Goal: Transaction & Acquisition: Subscribe to service/newsletter

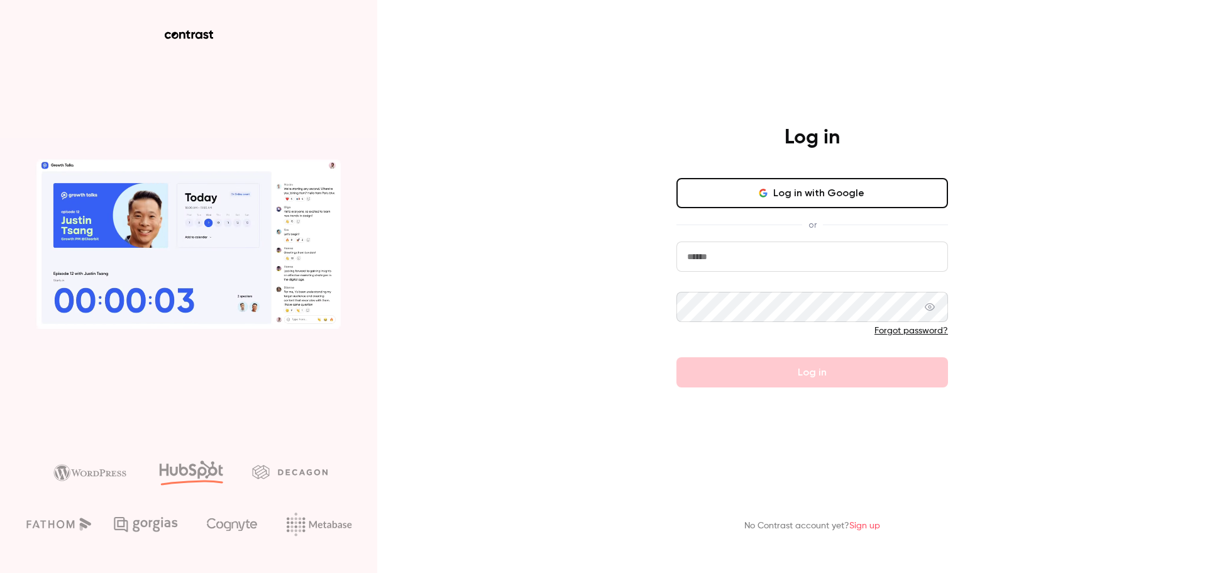
click at [717, 255] on input "email" at bounding box center [812, 256] width 272 height 30
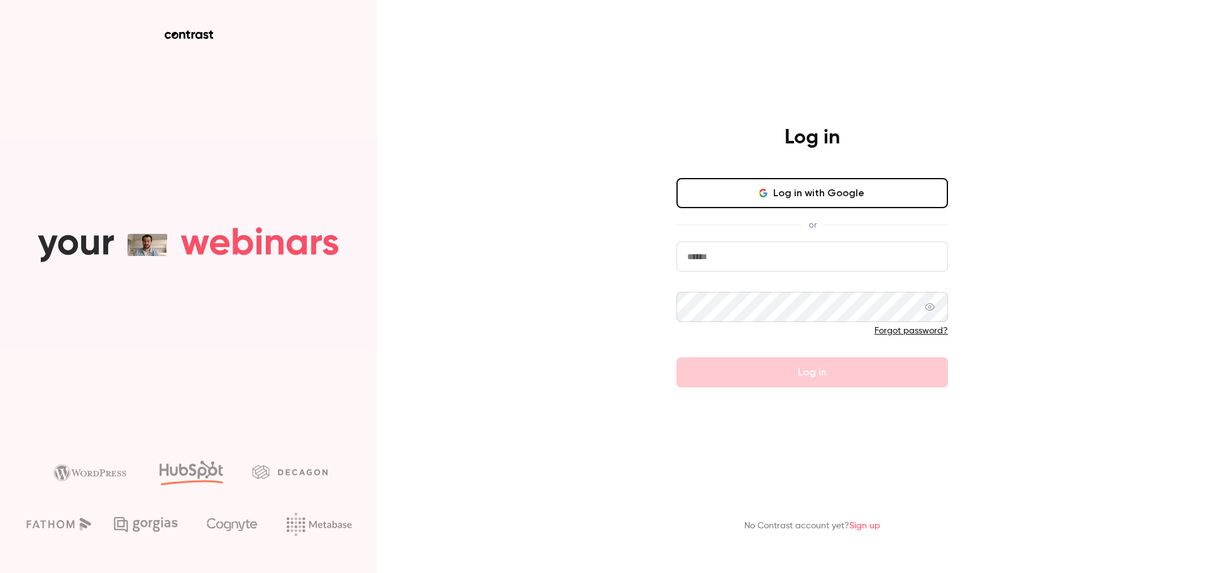
type input "**********"
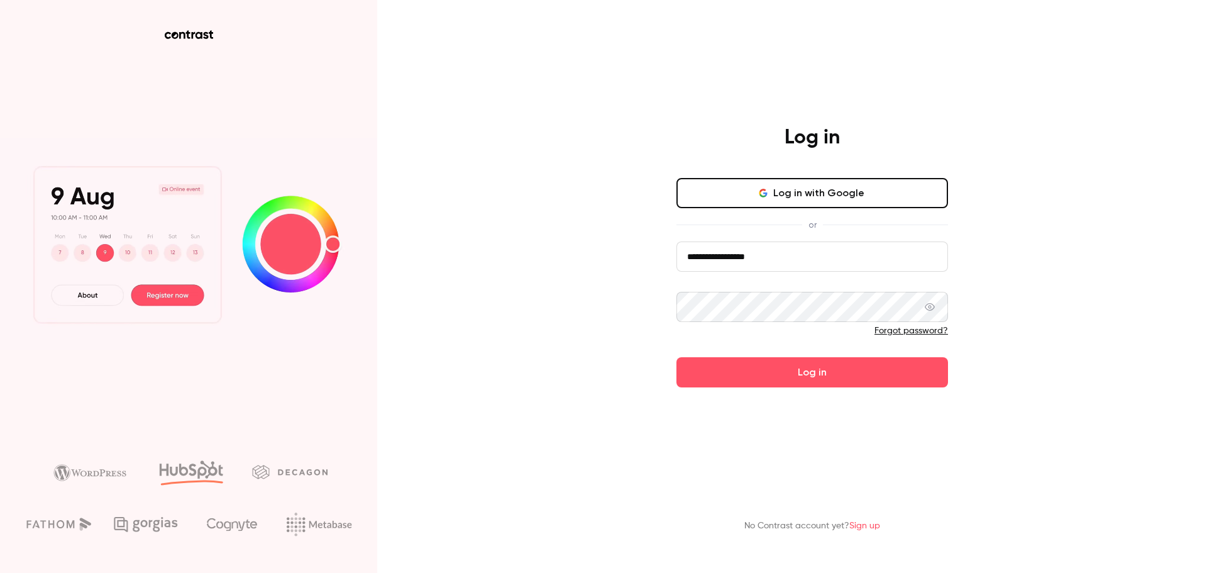
click at [676, 357] on button "Log in" at bounding box center [812, 372] width 272 height 30
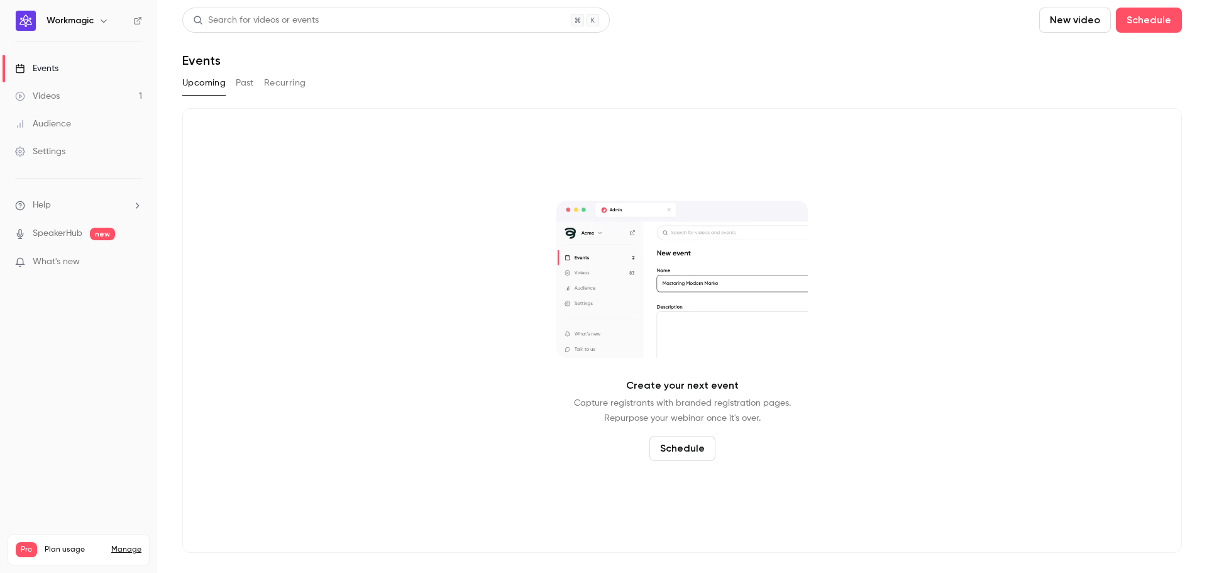
click at [84, 98] on link "Videos 1" at bounding box center [78, 96] width 157 height 28
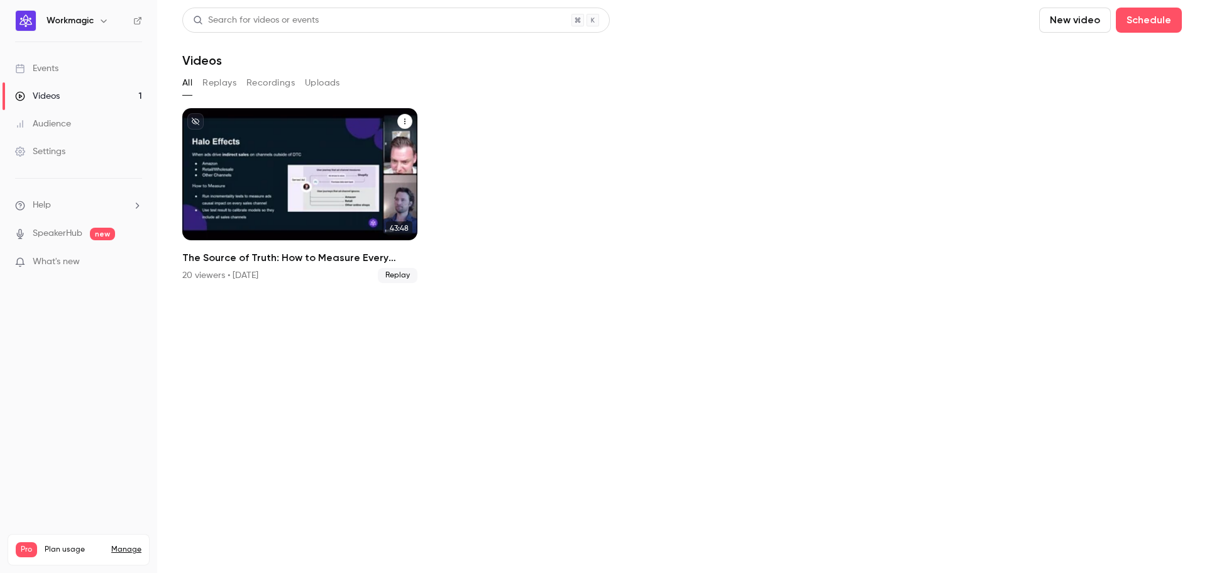
click at [402, 120] on icon "The Source of Truth: How to Measure Every Channel" at bounding box center [405, 122] width 8 height 8
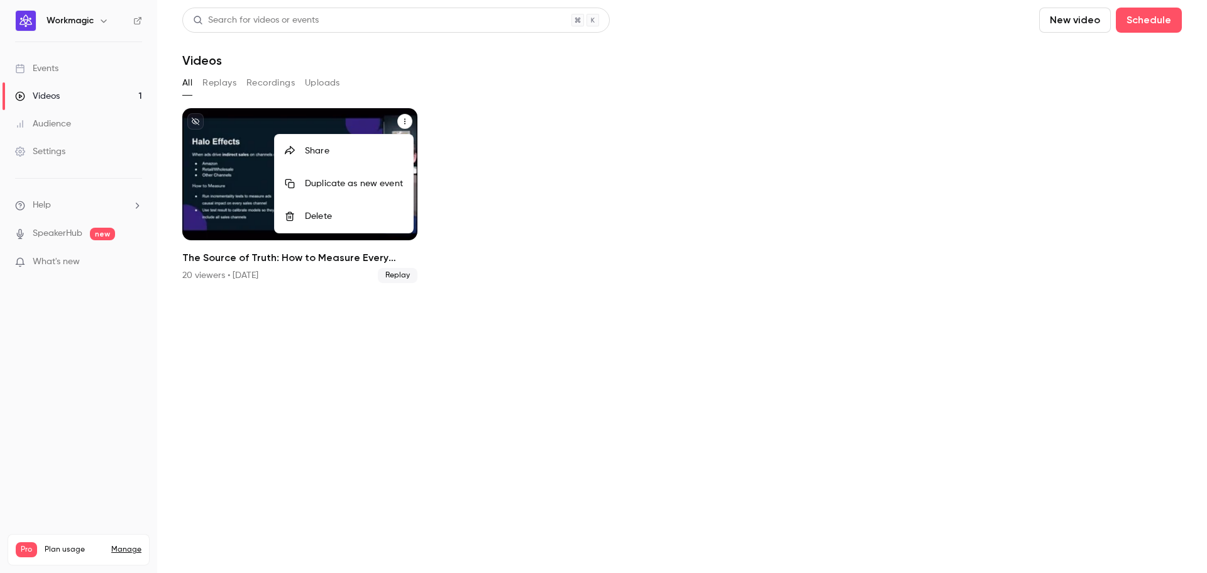
click at [562, 82] on div at bounding box center [603, 286] width 1207 height 573
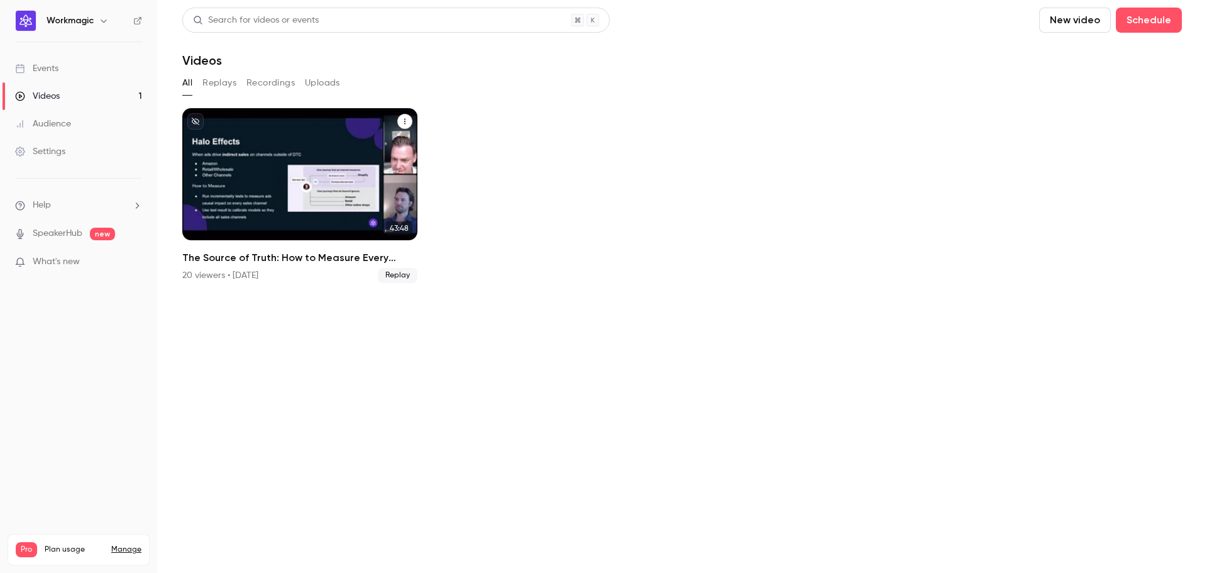
click at [228, 85] on button "Replays" at bounding box center [219, 83] width 34 height 20
click at [300, 141] on div "The Source of Truth: How to Measure Every Channel" at bounding box center [299, 174] width 235 height 132
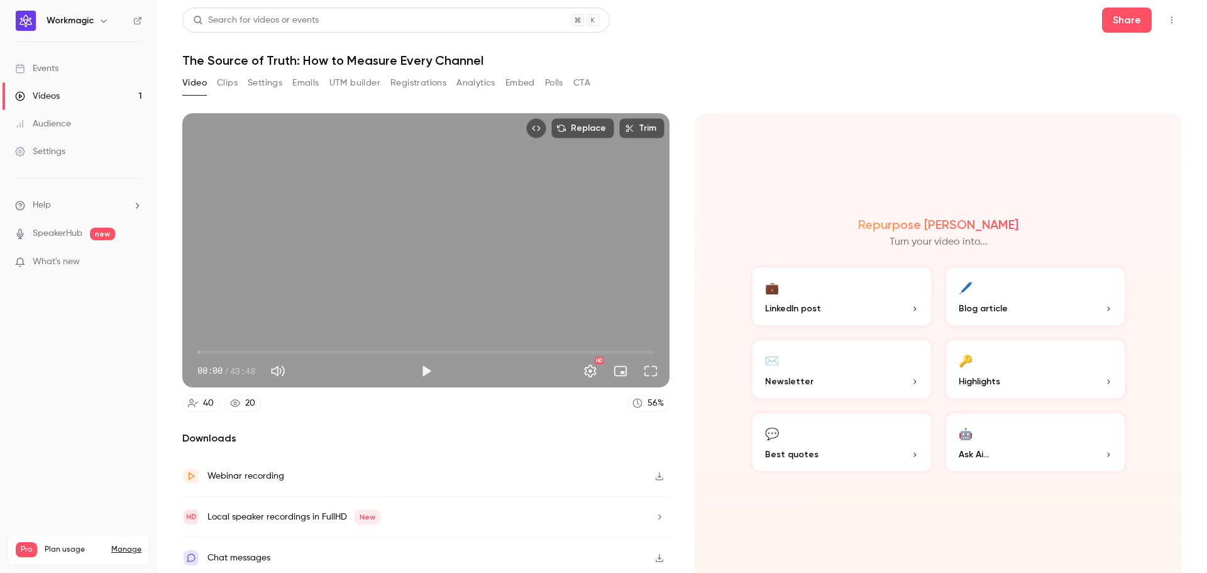
click at [265, 85] on button "Settings" at bounding box center [265, 83] width 35 height 20
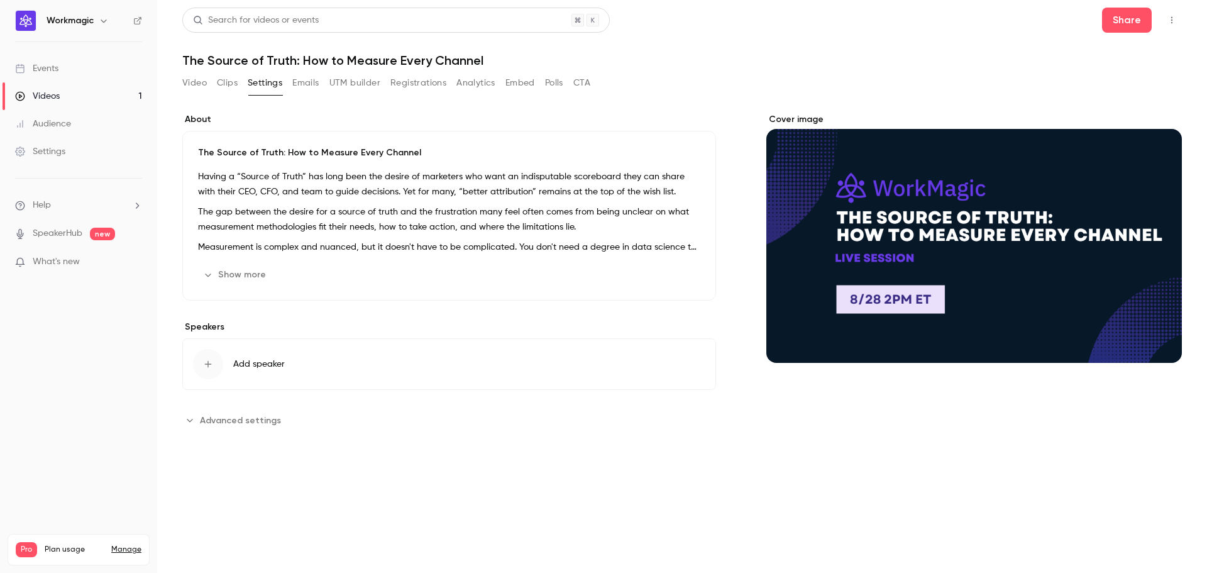
click at [205, 421] on span "Advanced settings" at bounding box center [240, 420] width 81 height 13
click at [309, 85] on button "Emails" at bounding box center [305, 83] width 26 height 20
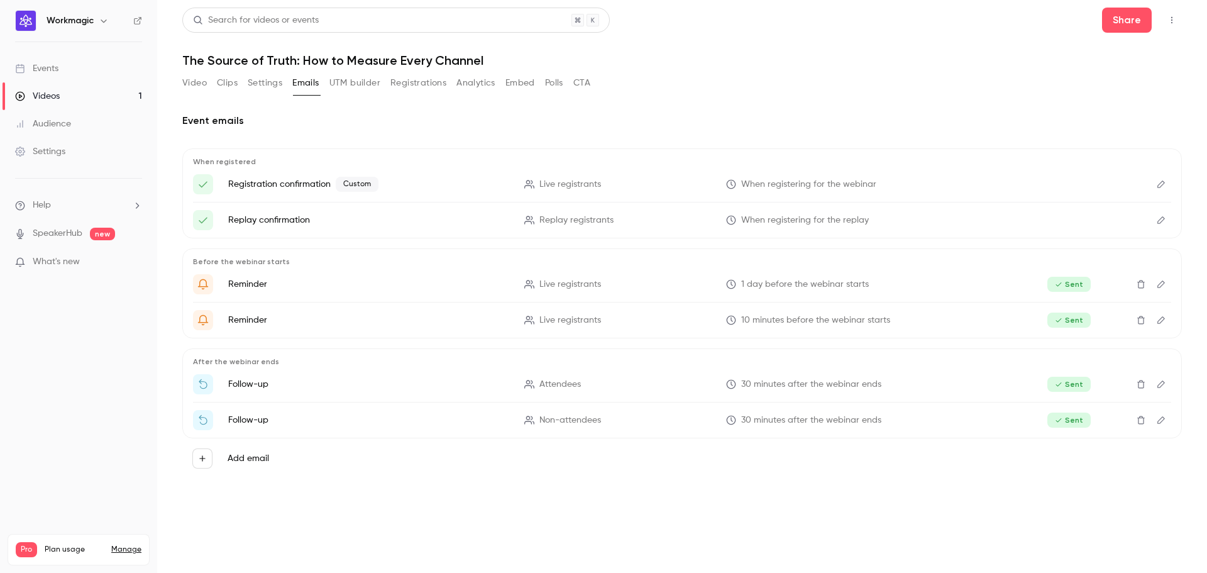
click at [229, 86] on button "Clips" at bounding box center [227, 83] width 21 height 20
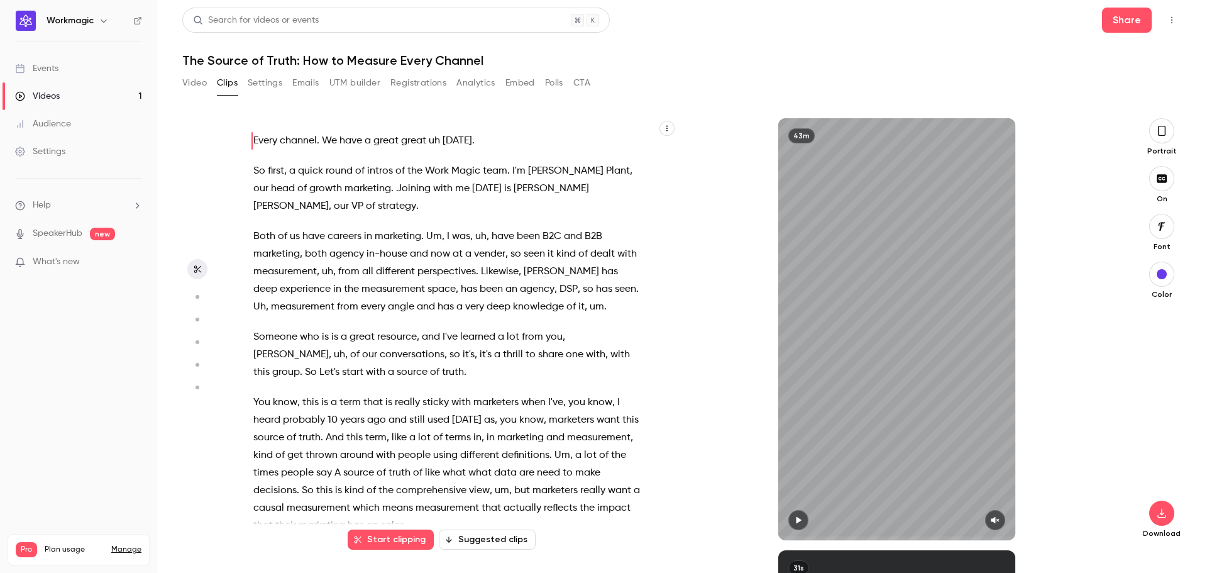
click at [196, 84] on button "Video" at bounding box center [194, 83] width 25 height 20
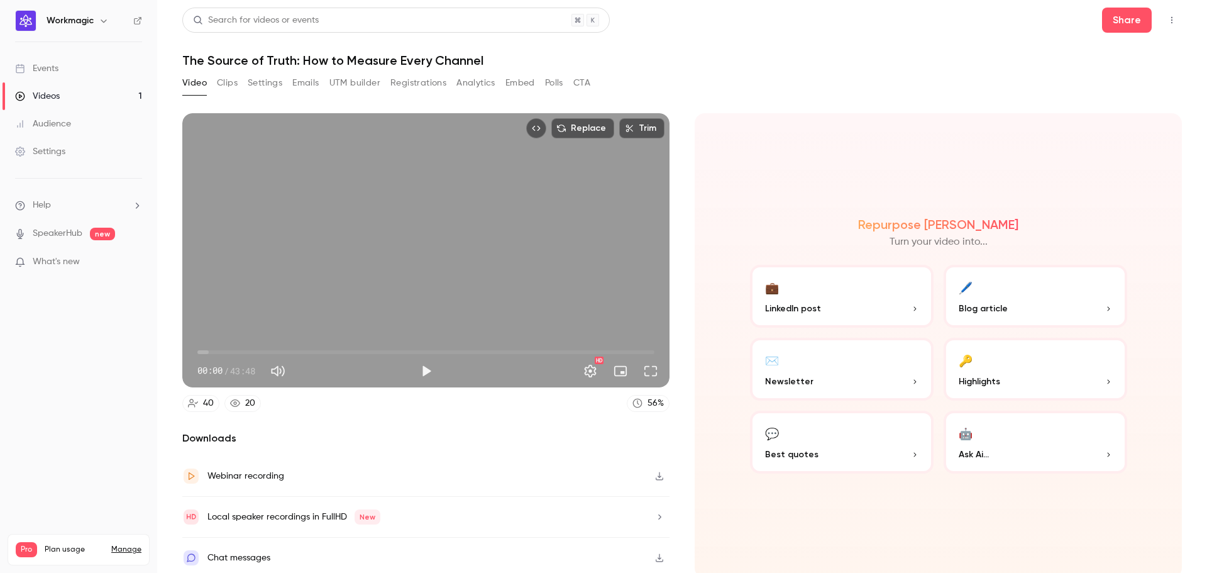
click at [416, 84] on button "Registrations" at bounding box center [418, 83] width 56 height 20
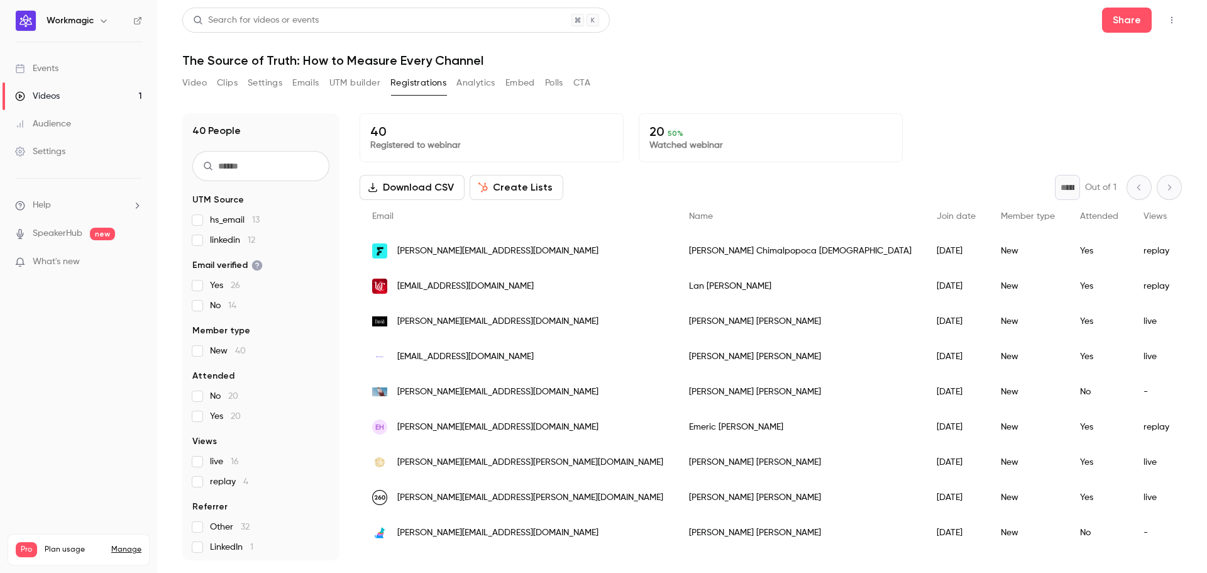
click at [475, 84] on button "Analytics" at bounding box center [475, 83] width 39 height 20
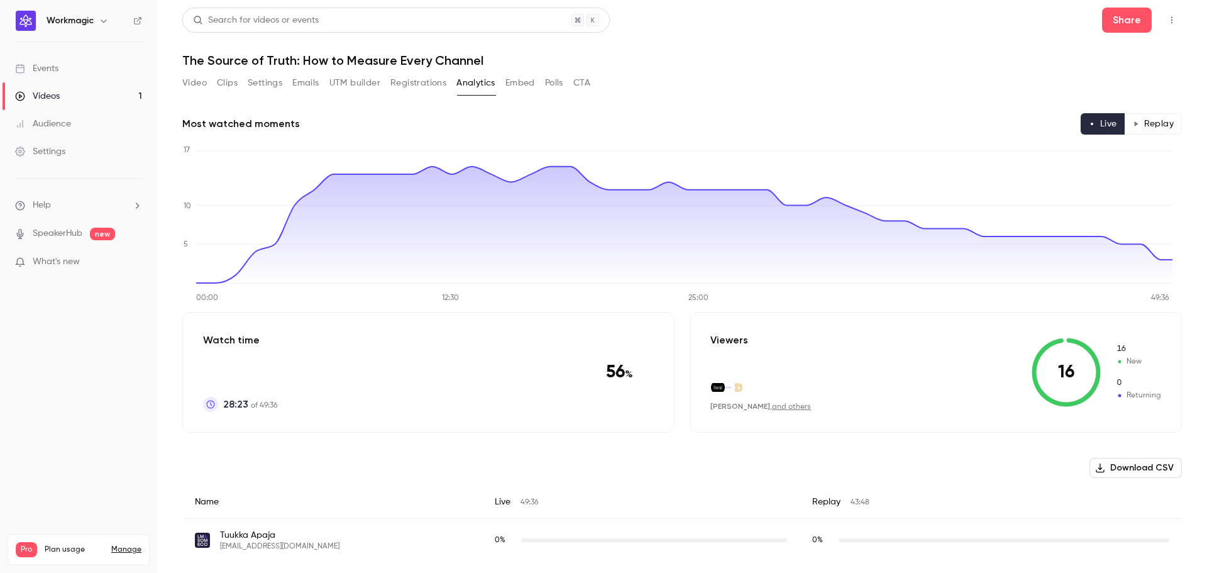
click at [522, 84] on button "Embed" at bounding box center [520, 83] width 30 height 20
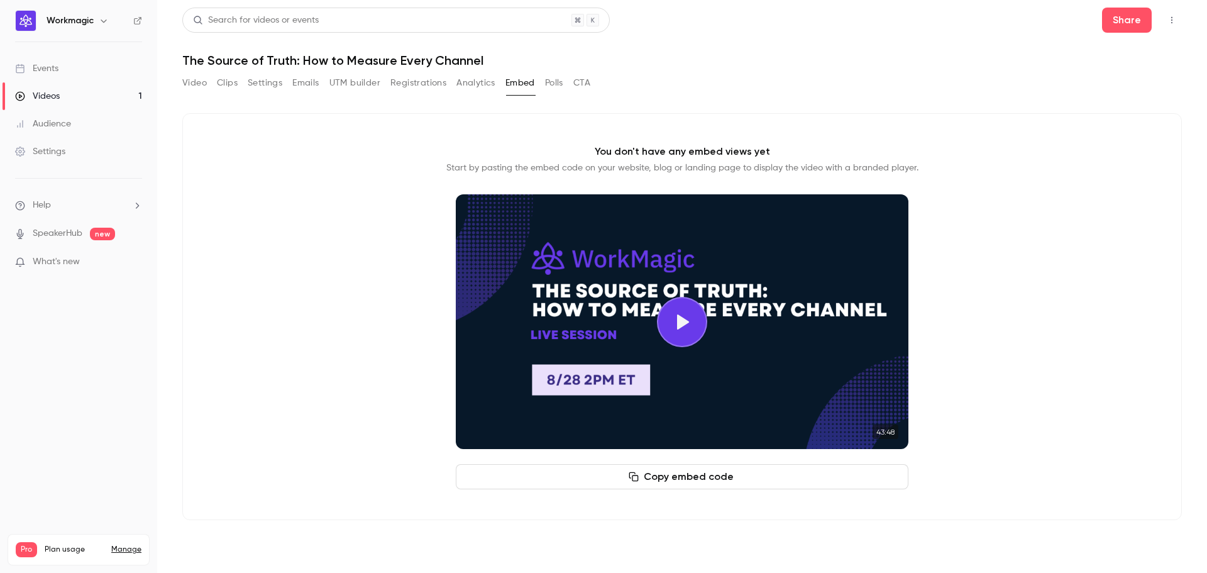
drag, startPoint x: 24, startPoint y: 534, endPoint x: 66, endPoint y: 536, distance: 42.2
click at [131, 544] on link "Manage" at bounding box center [126, 549] width 30 height 10
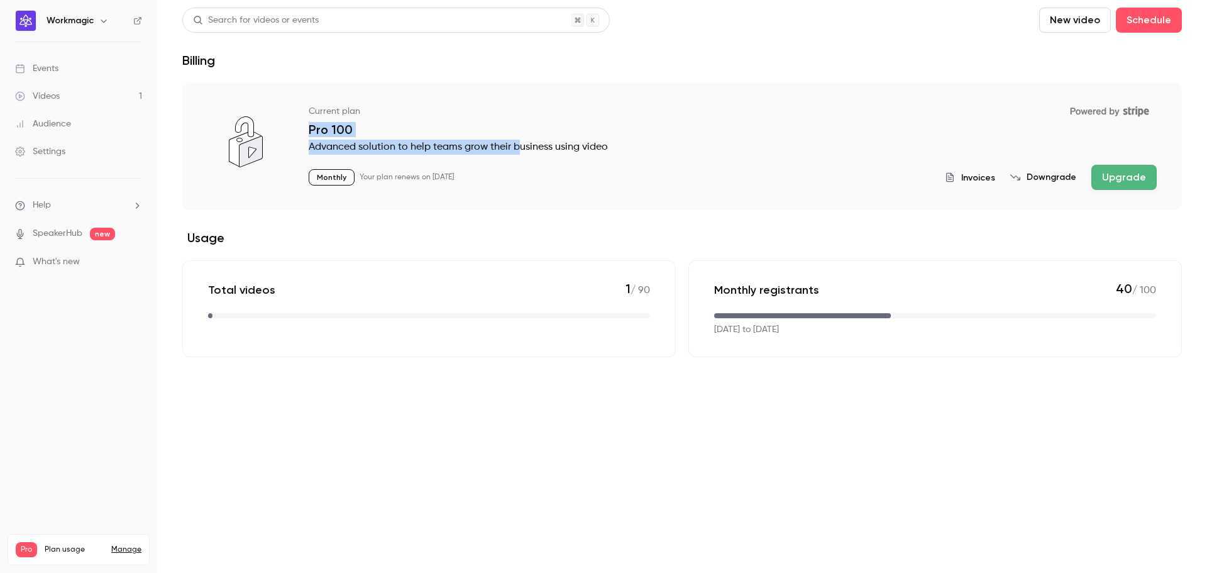
drag, startPoint x: 312, startPoint y: 132, endPoint x: 529, endPoint y: 145, distance: 217.3
click at [528, 145] on div "Current plan Powered by Stripe Pro 100 Advanced solution to help teams grow the…" at bounding box center [733, 145] width 848 height 89
click at [553, 145] on p "Advanced solution to help teams grow their business using video" at bounding box center [733, 147] width 848 height 15
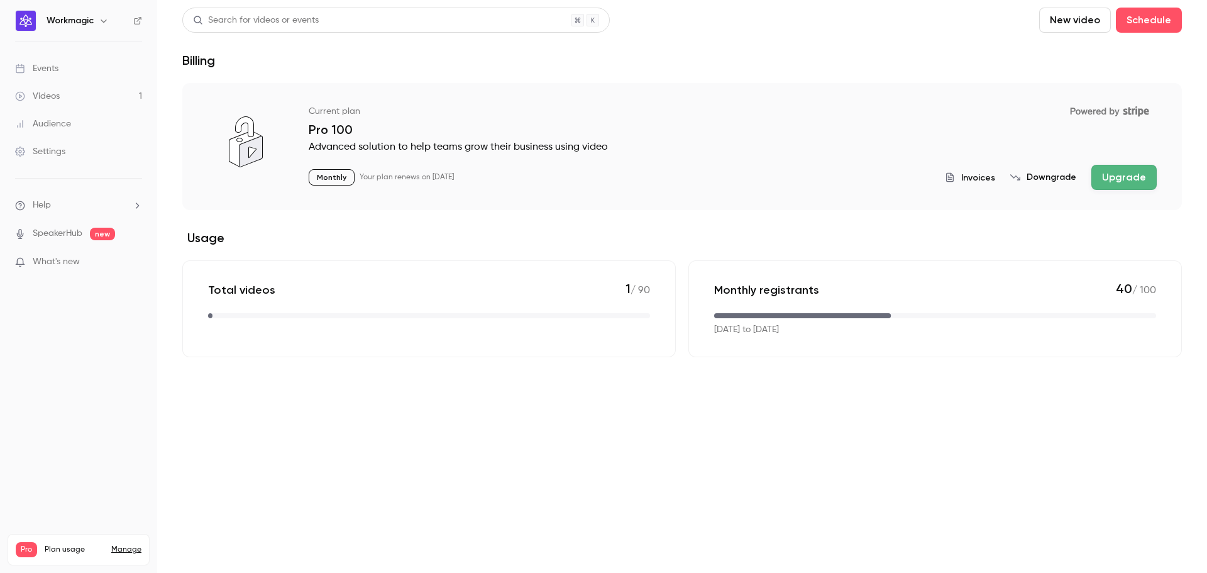
click at [749, 72] on div "Search for videos or events New video Schedule Billing Current plan Powered by …" at bounding box center [682, 183] width 1000 height 350
click at [1128, 175] on button "Upgrade" at bounding box center [1123, 177] width 65 height 25
